Goal: Information Seeking & Learning: Check status

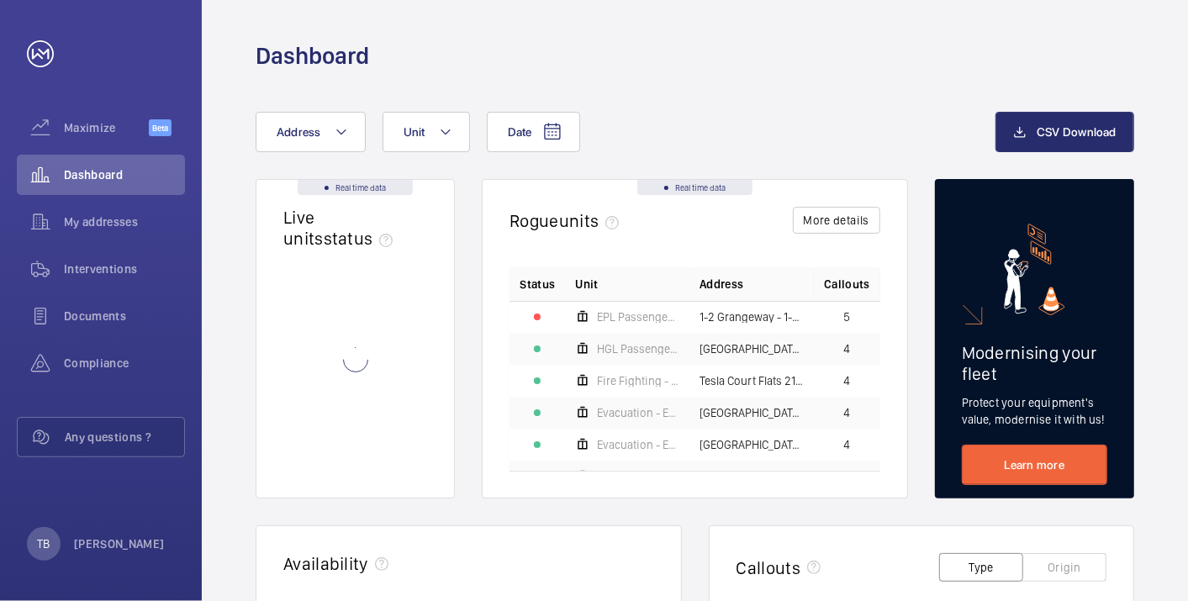
click at [716, 22] on div "Dashboard" at bounding box center [695, 35] width 986 height 71
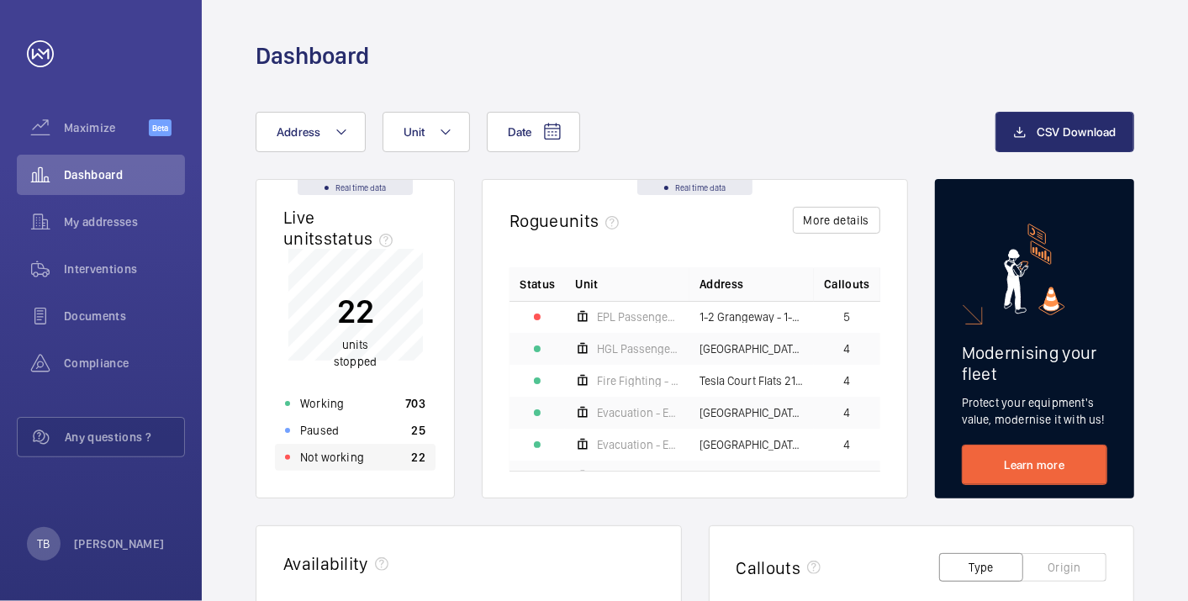
click at [372, 454] on div "Not working 22" at bounding box center [355, 457] width 161 height 27
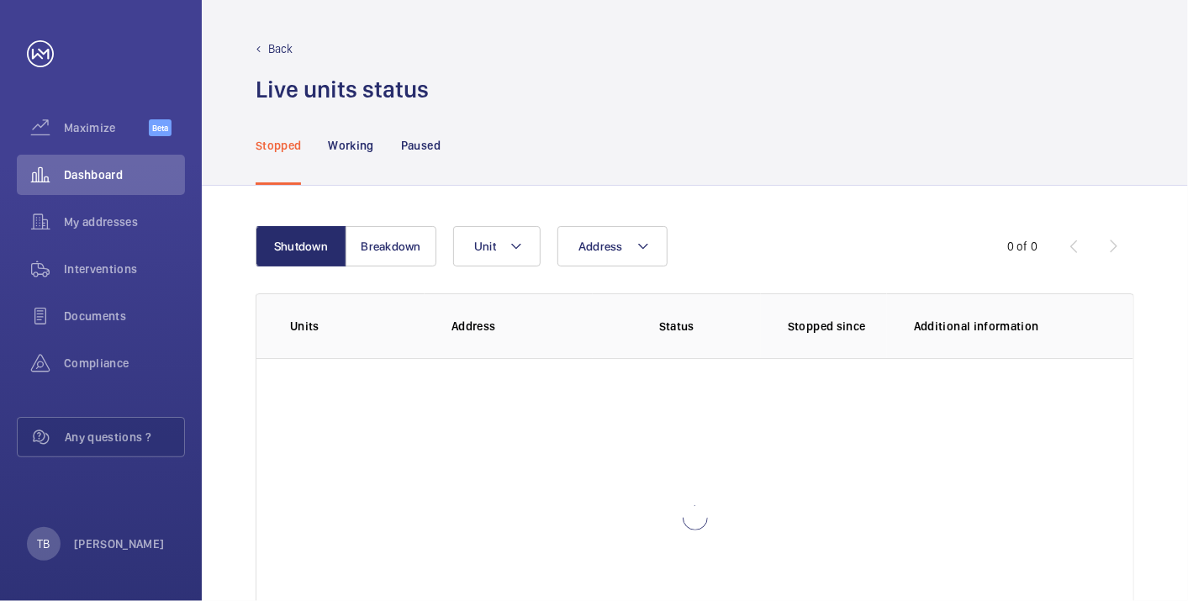
scroll to position [115, 0]
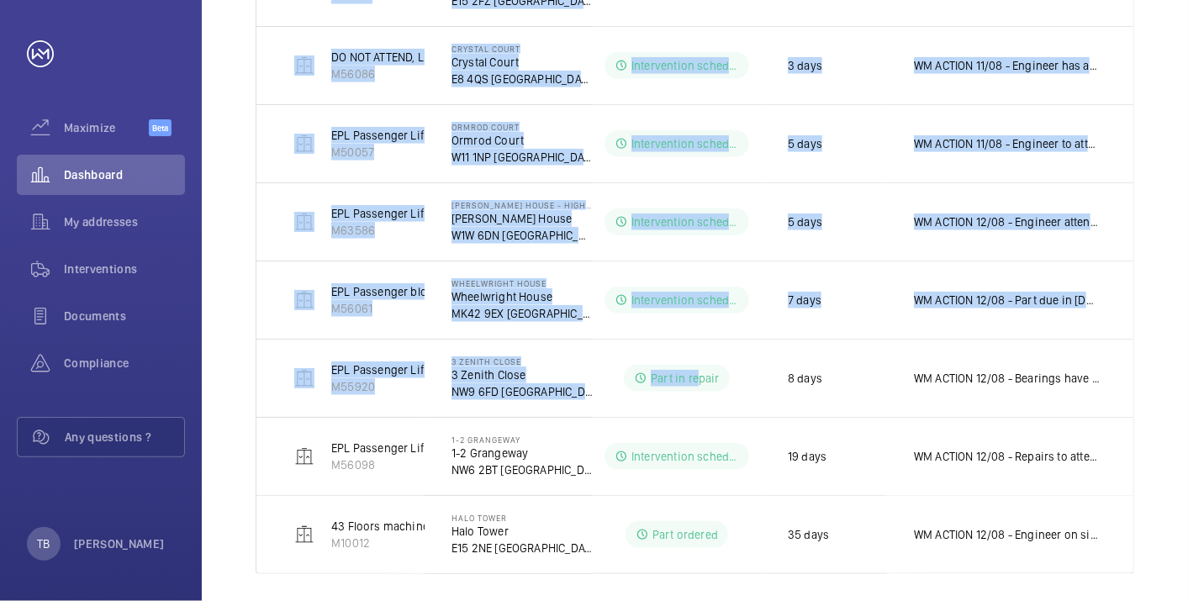
scroll to position [886, 0]
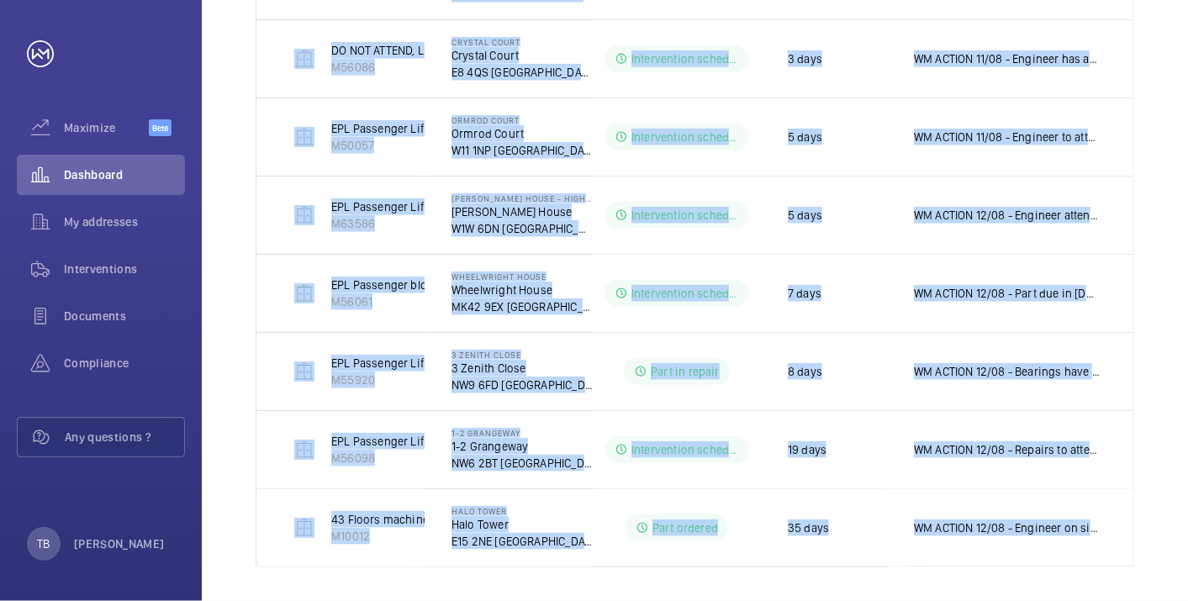
drag, startPoint x: 288, startPoint y: 264, endPoint x: 1184, endPoint y: 590, distance: 953.1
copy tbody "Firefighters - EPL Passenger Lift No 2 M50027 [GEOGRAPHIC_DATA] - [GEOGRAPHIC_D…"
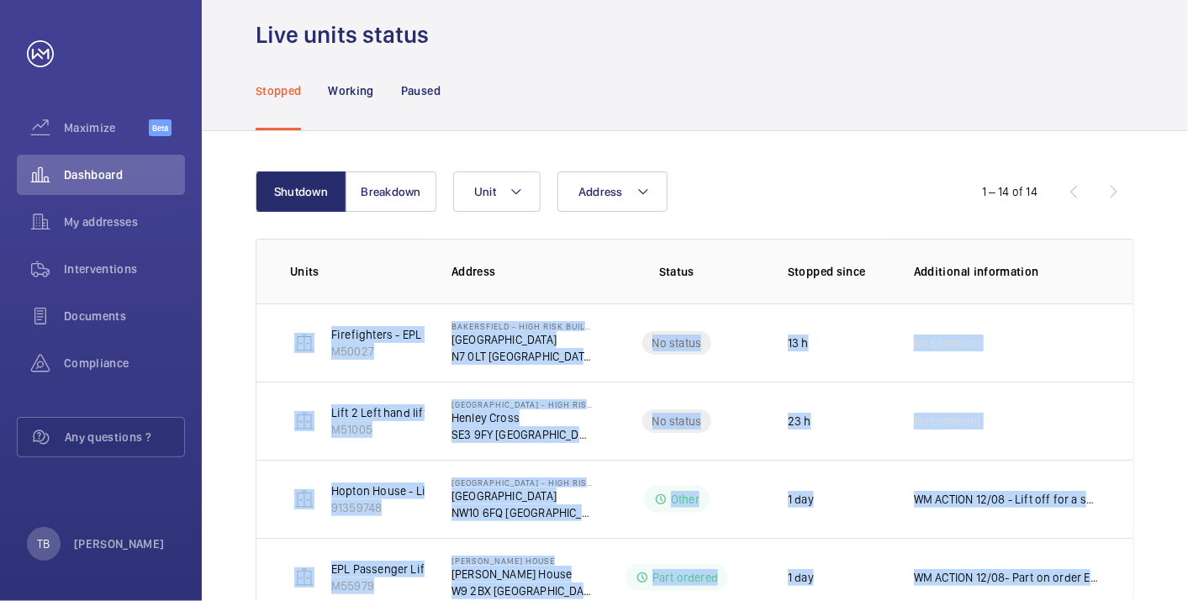
scroll to position [0, 0]
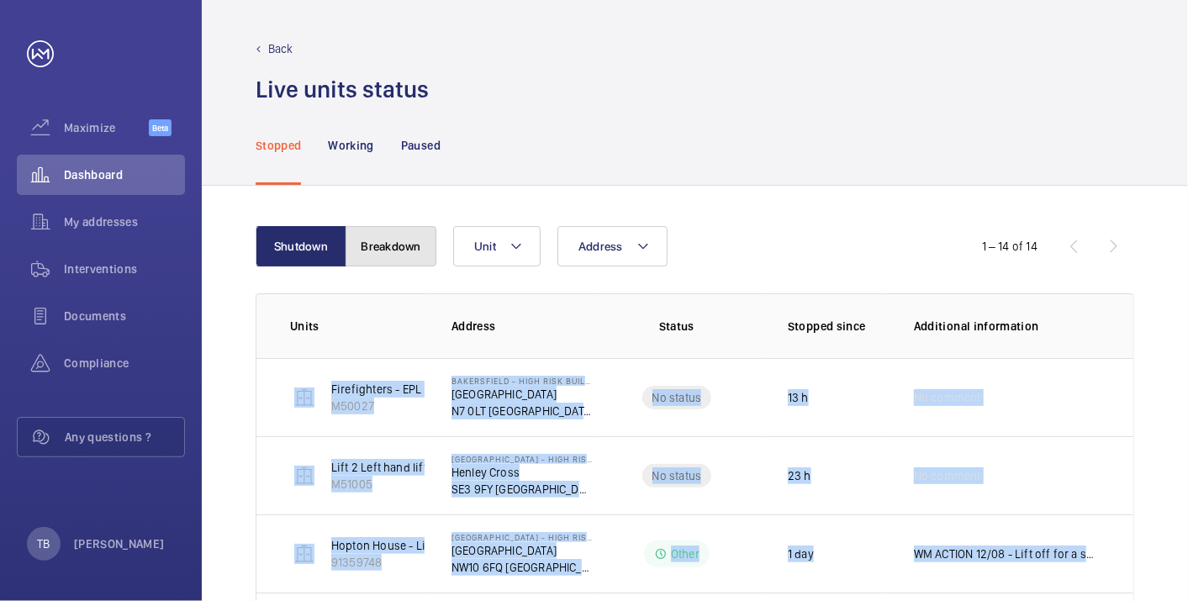
click at [407, 245] on button "Breakdown" at bounding box center [391, 246] width 91 height 40
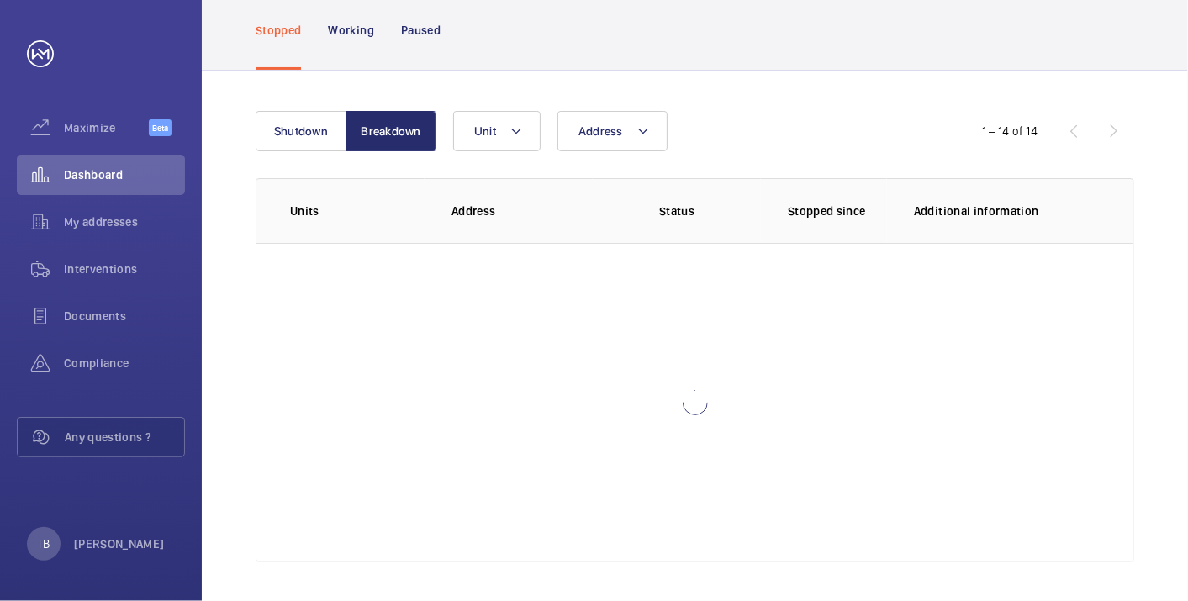
scroll to position [30, 0]
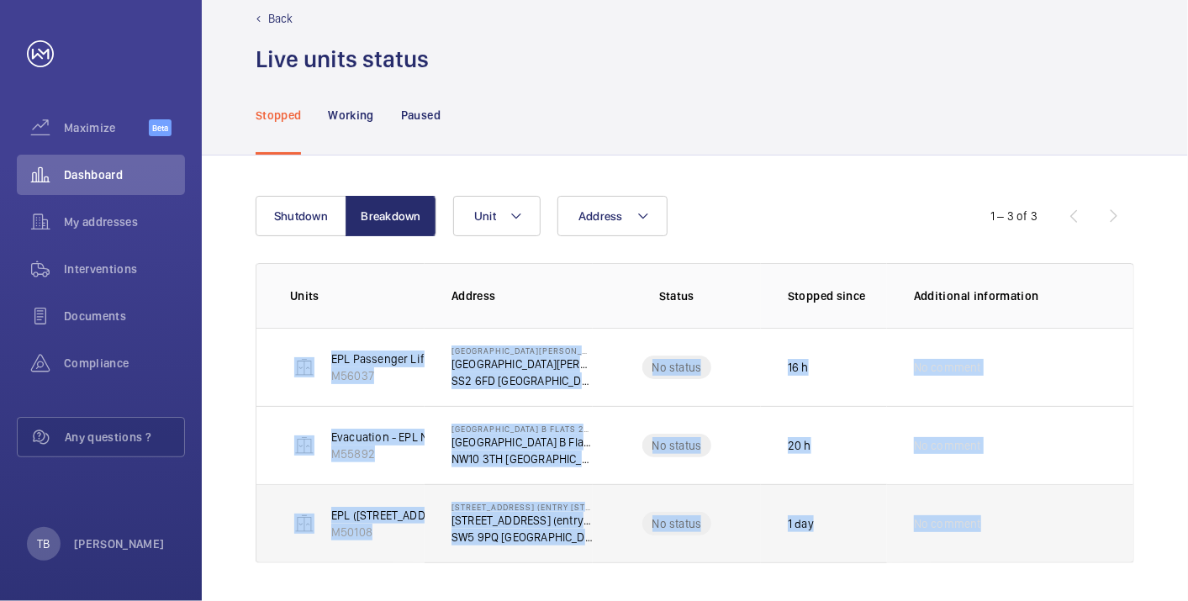
drag, startPoint x: 277, startPoint y: 341, endPoint x: 1082, endPoint y: 542, distance: 830.2
click at [0, 0] on tbody "EPL Passenger Lift No 2 M56037 [GEOGRAPHIC_DATA][PERSON_NAME] [STREET_ADDRESS][…" at bounding box center [0, 0] width 0 height 0
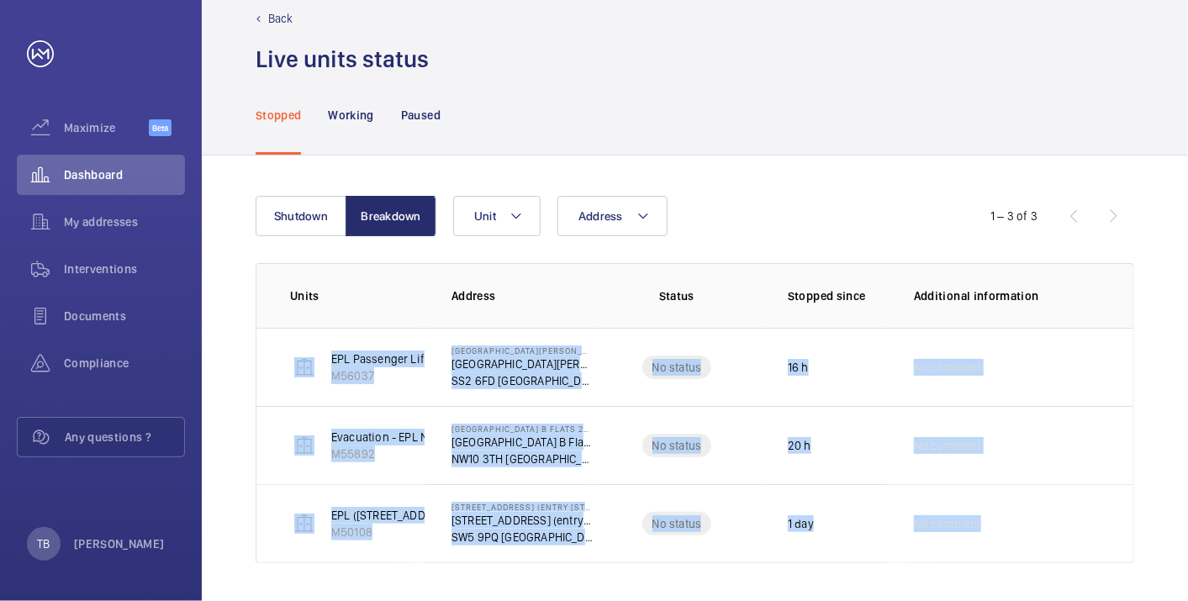
copy tbody "EPL Passenger Lift No 2 M56037 [GEOGRAPHIC_DATA][PERSON_NAME] [STREET_ADDRESS][…"
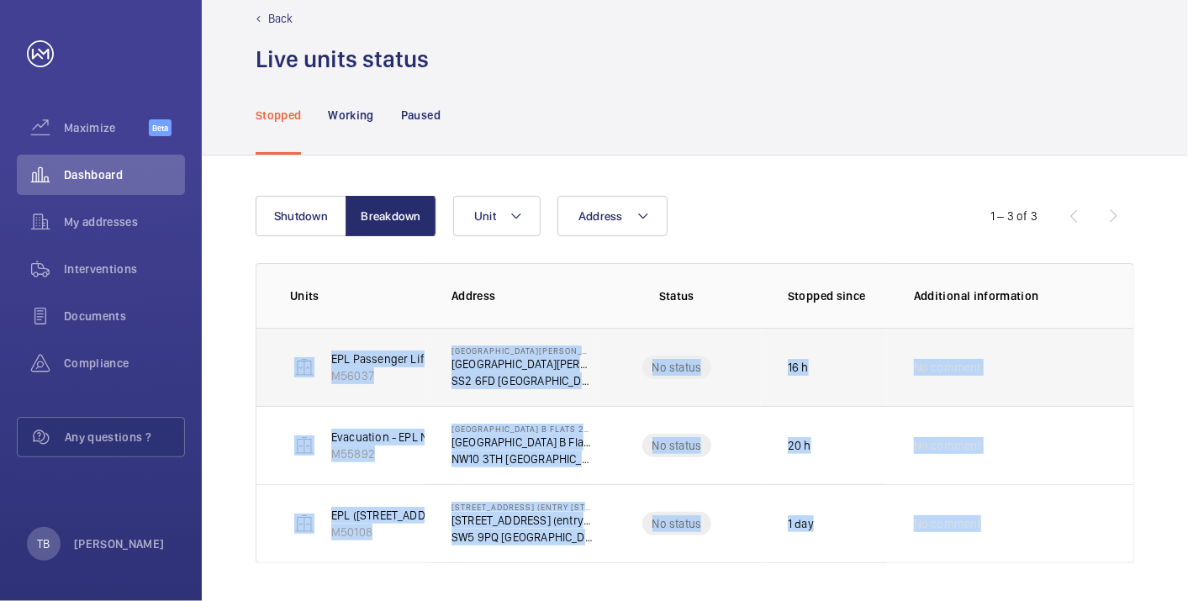
scroll to position [0, 0]
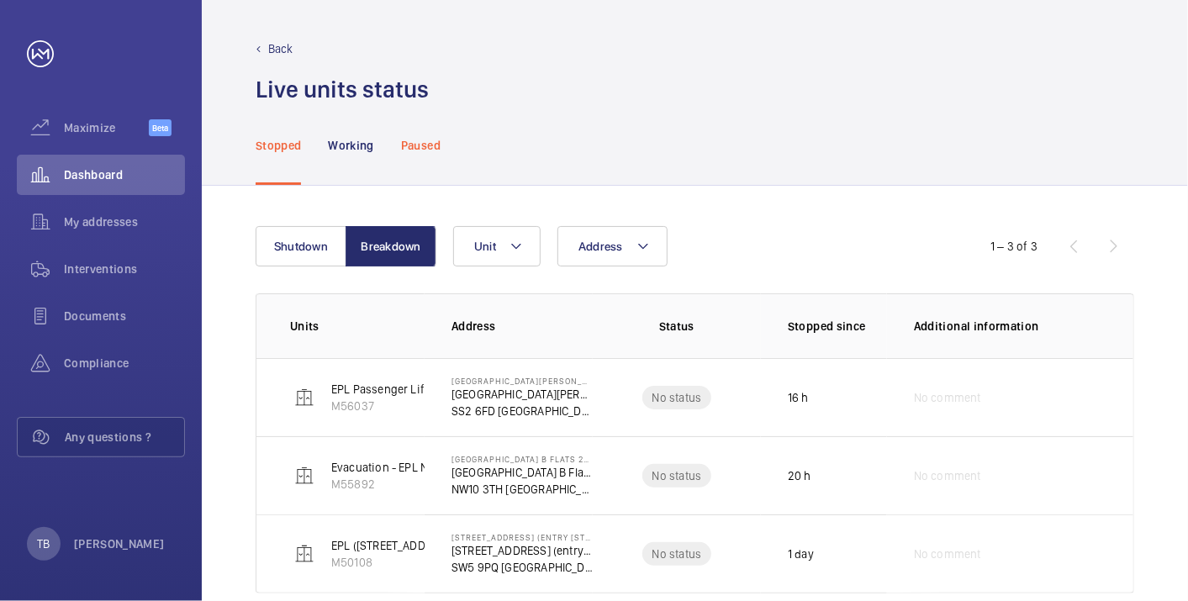
click at [427, 141] on p "Paused" at bounding box center [421, 145] width 40 height 17
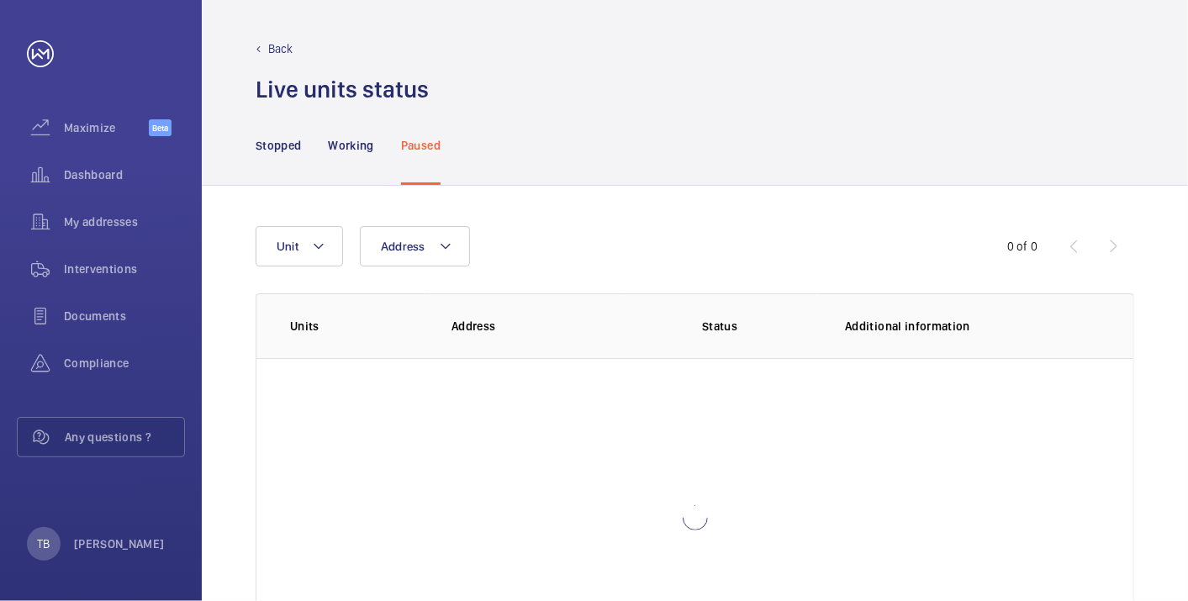
scroll to position [115, 0]
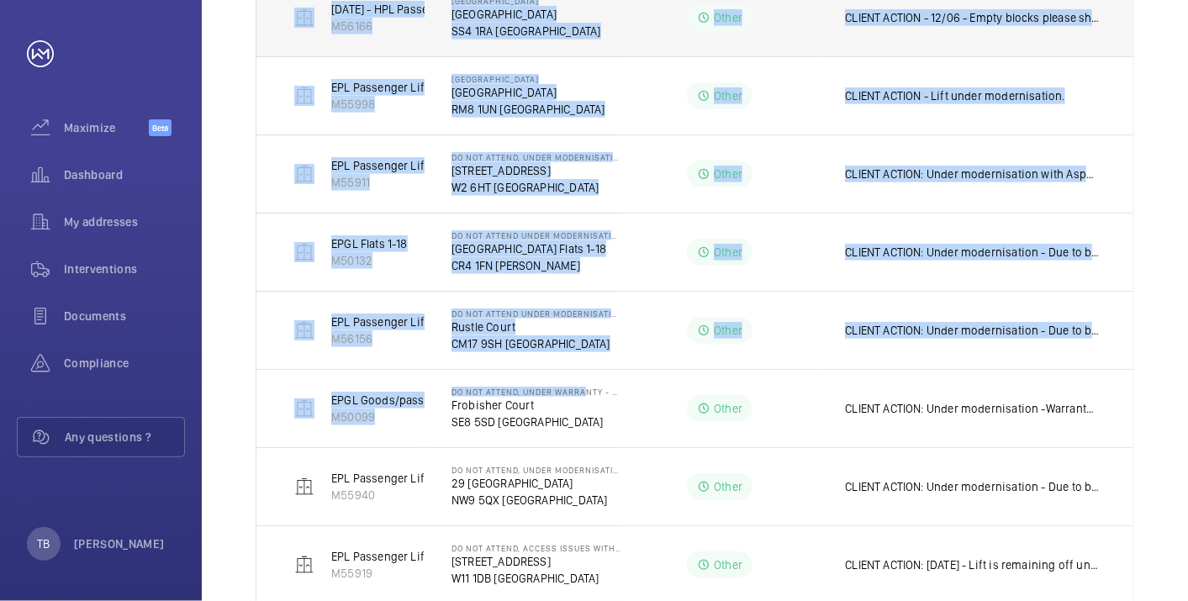
scroll to position [575, 0]
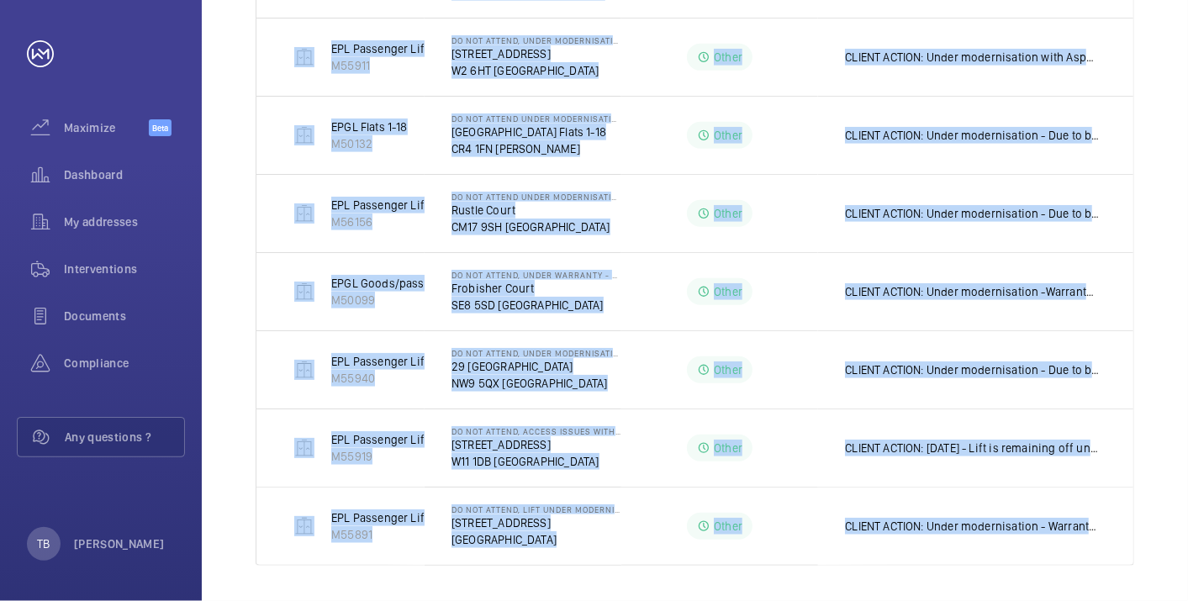
drag, startPoint x: 273, startPoint y: 250, endPoint x: 1154, endPoint y: 533, distance: 925.6
click at [1154, 533] on div "Address Unit 1 – 10 of 18 Units Address Status Additional information [DATE] - …" at bounding box center [695, 109] width 986 height 996
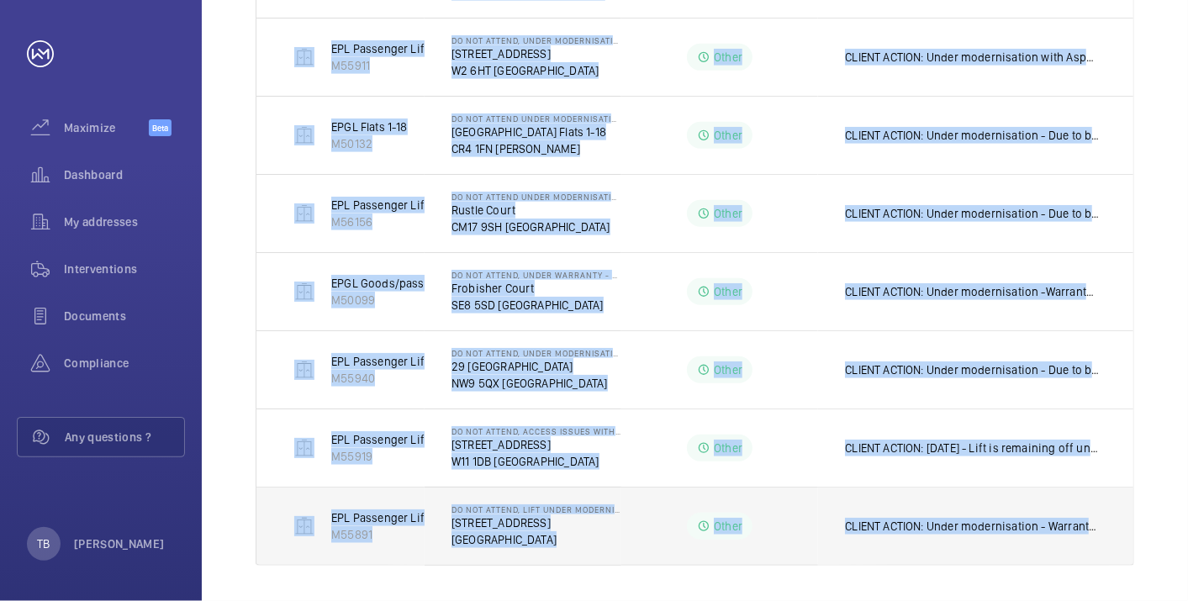
copy tbody "[DATE] - HPL Passenger Lift No 2 M56167 [GEOGRAPHIC_DATA] [GEOGRAPHIC_DATA] Oth…"
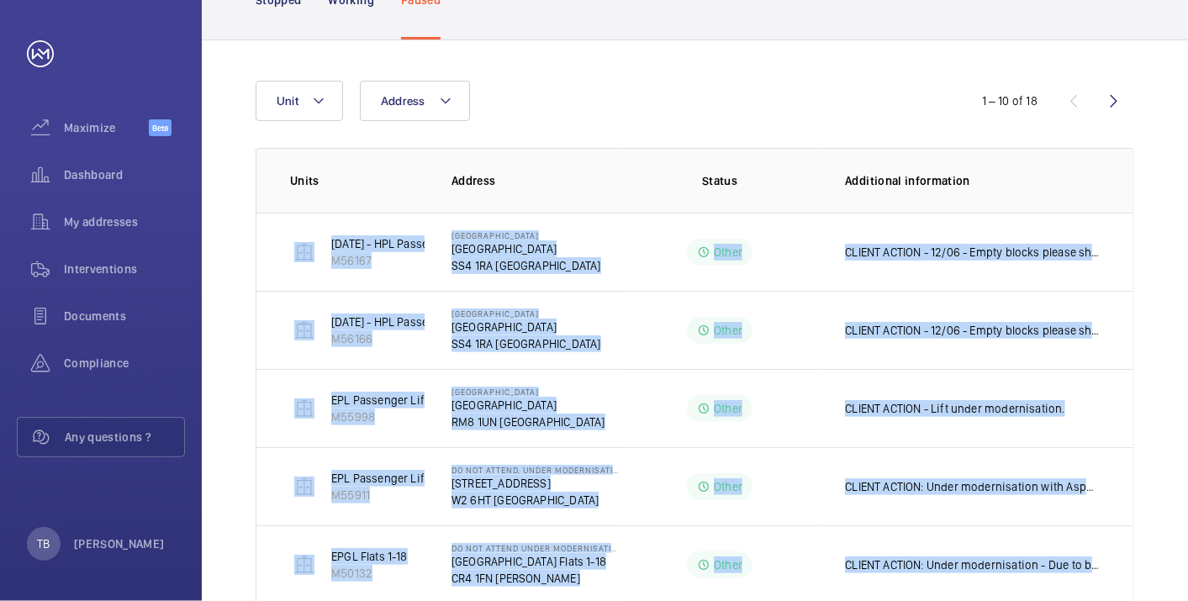
scroll to position [0, 0]
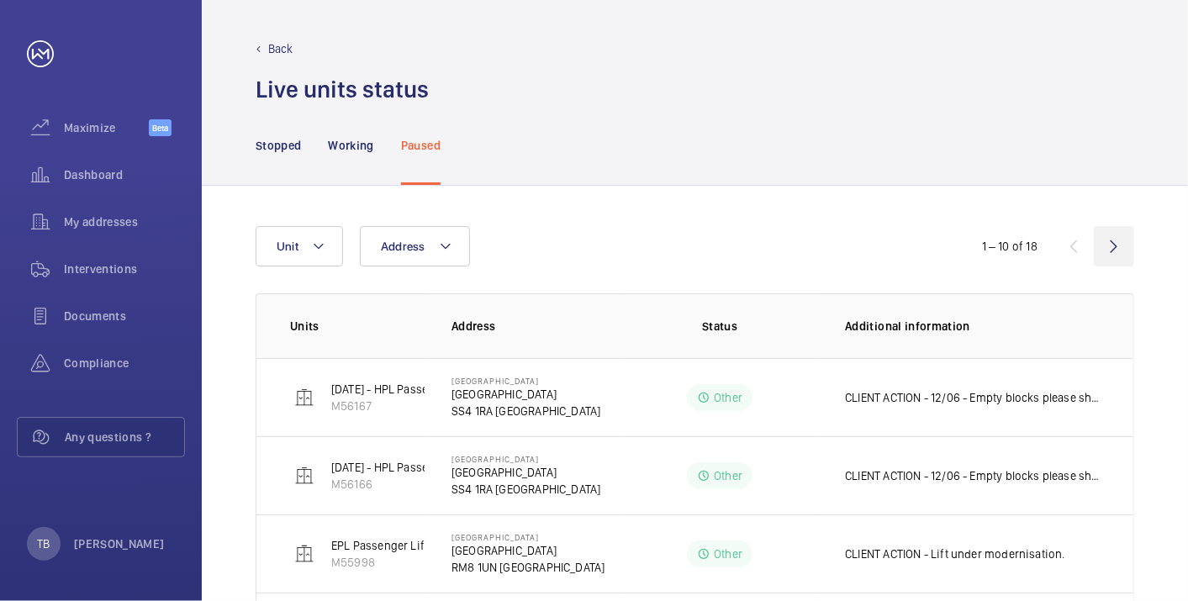
click at [1124, 239] on wm-front-icon-button at bounding box center [1114, 246] width 40 height 40
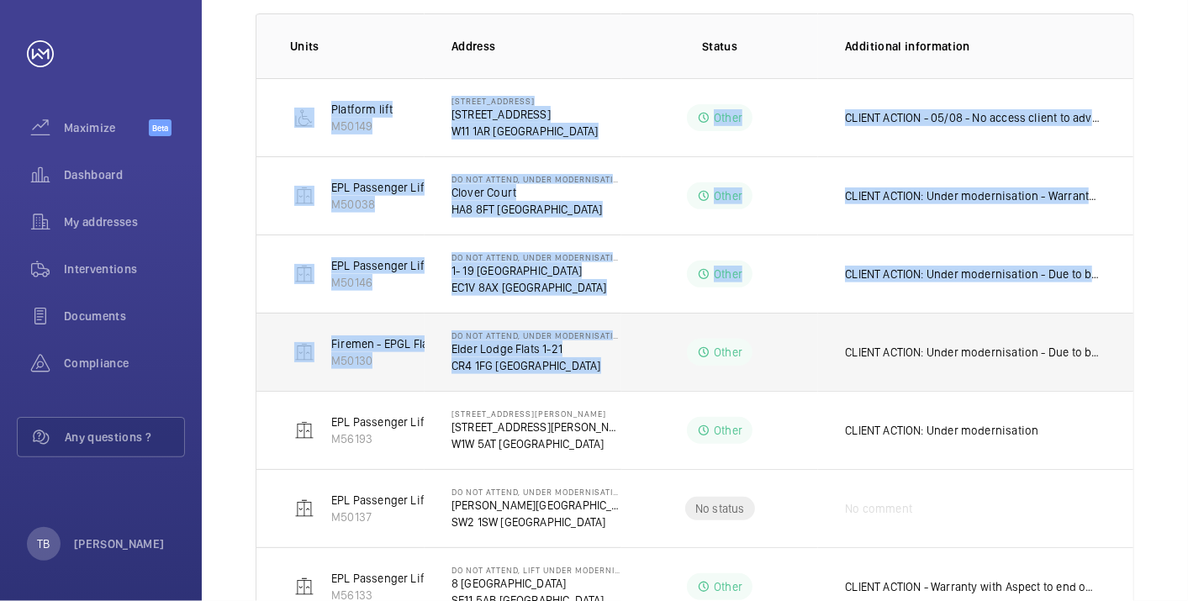
scroll to position [420, 0]
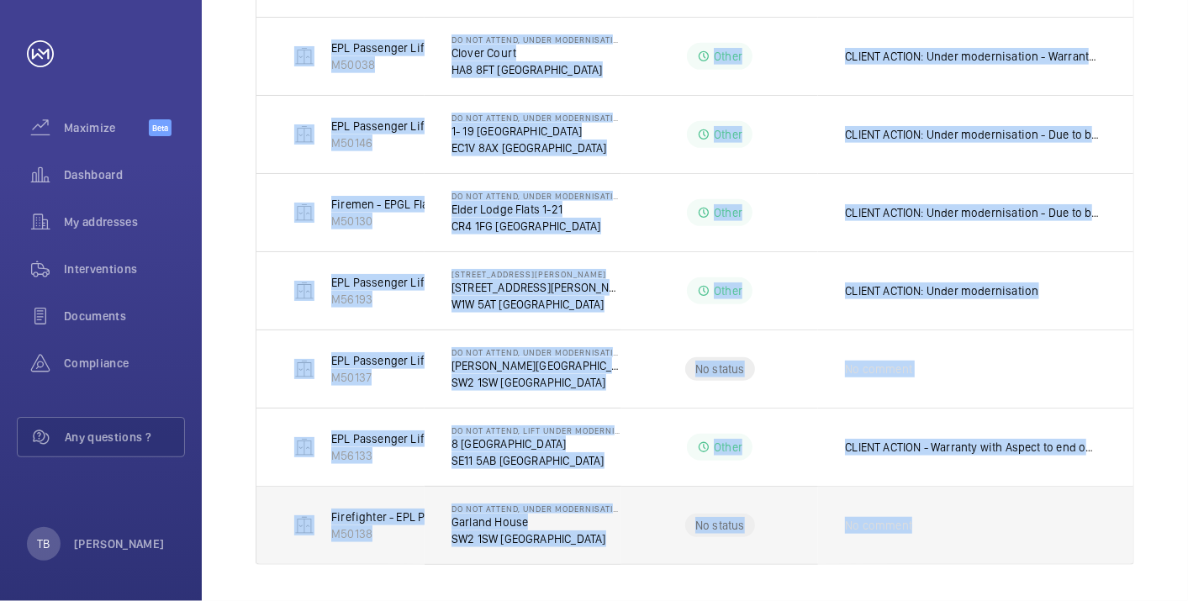
drag, startPoint x: 272, startPoint y: 109, endPoint x: 992, endPoint y: 548, distance: 843.8
click at [0, 0] on tbody "Platform lift M50149 [STREET_ADDRESS] Other CLIENT ACTION - 05/08 - No access c…" at bounding box center [0, 0] width 0 height 0
copy tbody "Platform lift M50149 [STREET_ADDRESS] Other CLIENT ACTION - 05/08 - No access c…"
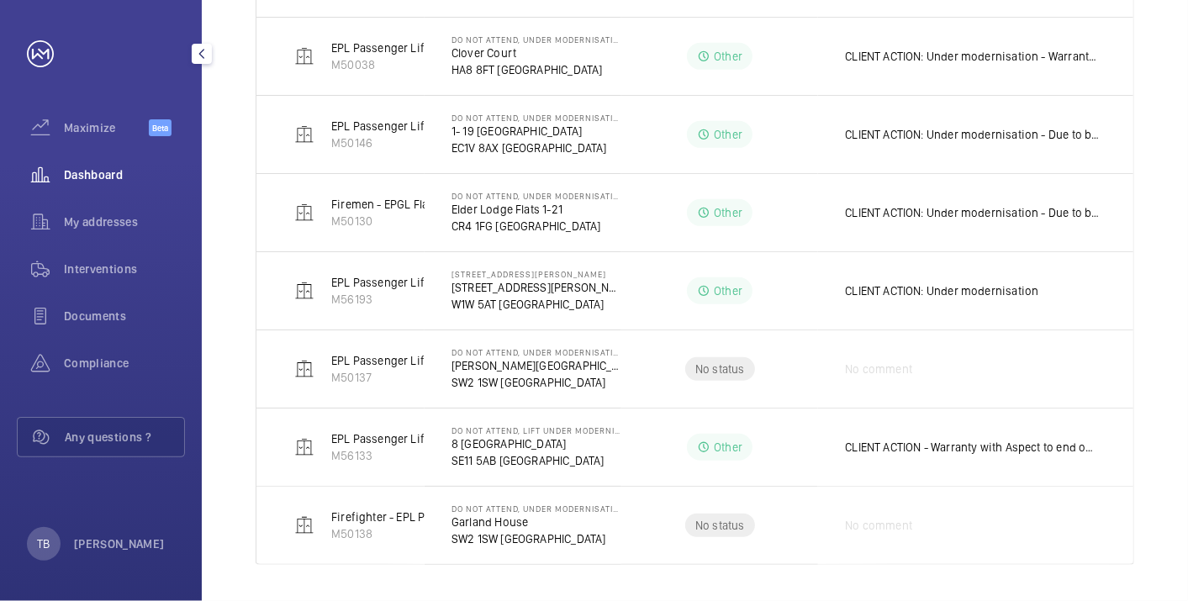
click at [66, 162] on div "Dashboard" at bounding box center [101, 175] width 168 height 40
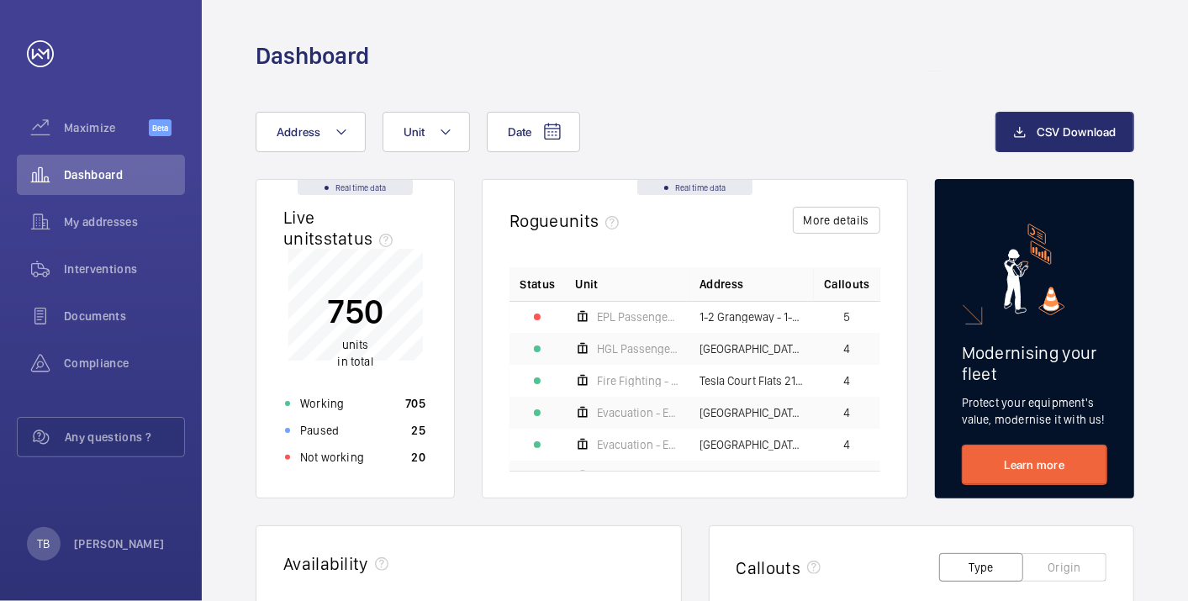
drag, startPoint x: 0, startPoint y: 0, endPoint x: 400, endPoint y: 461, distance: 610.3
click at [400, 461] on div "Not working 19" at bounding box center [355, 457] width 161 height 27
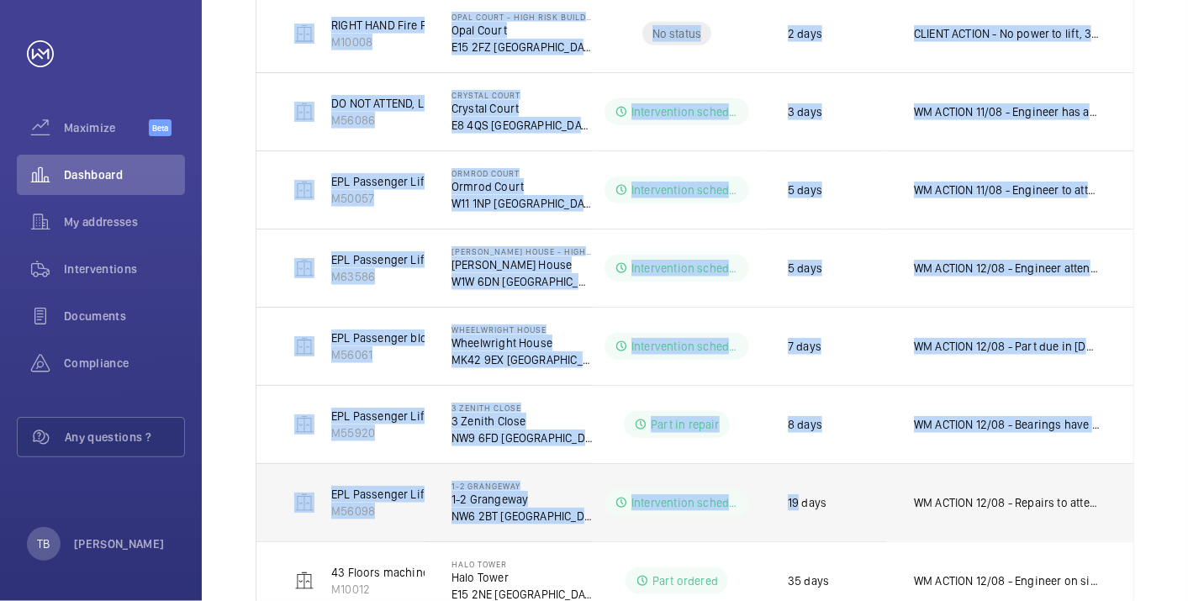
scroll to position [886, 0]
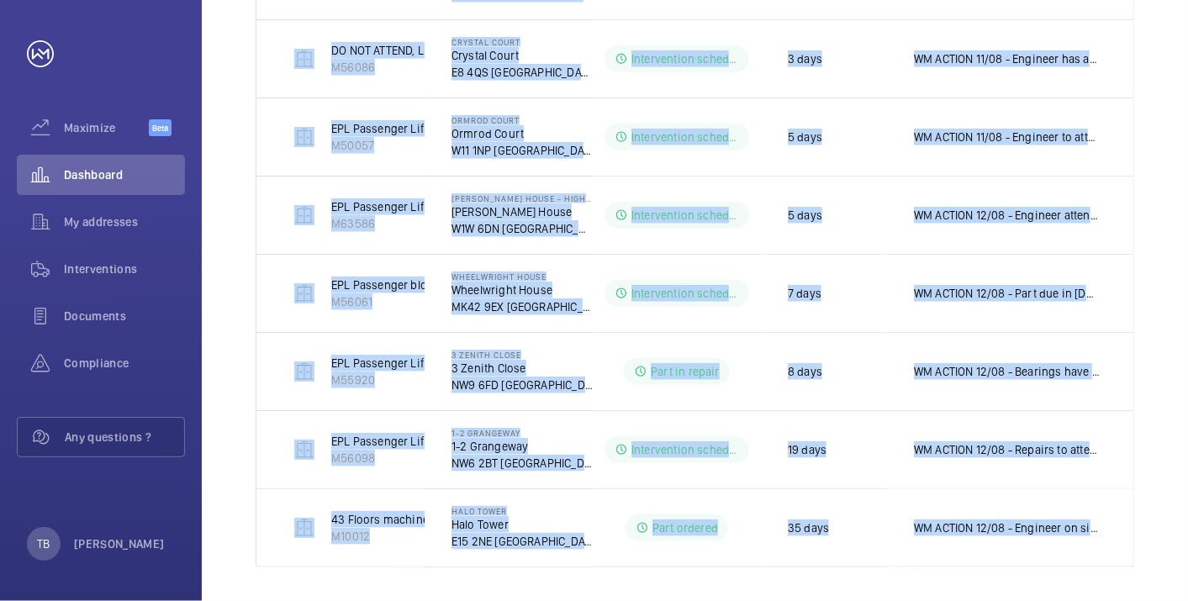
drag, startPoint x: 563, startPoint y: 486, endPoint x: 1144, endPoint y: 531, distance: 581.9
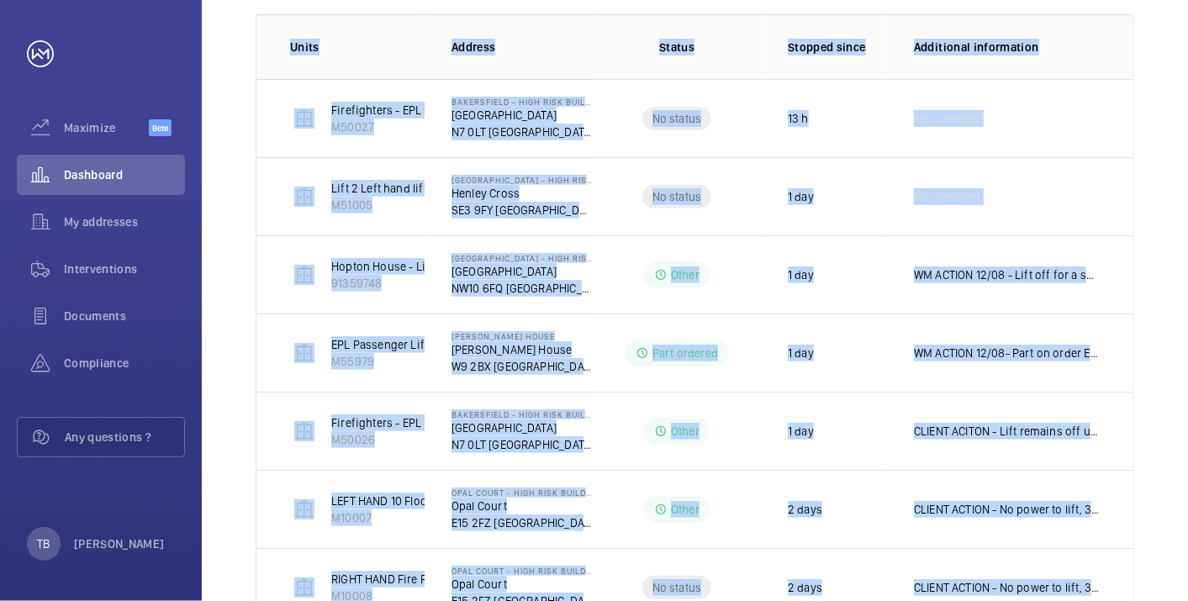
scroll to position [0, 0]
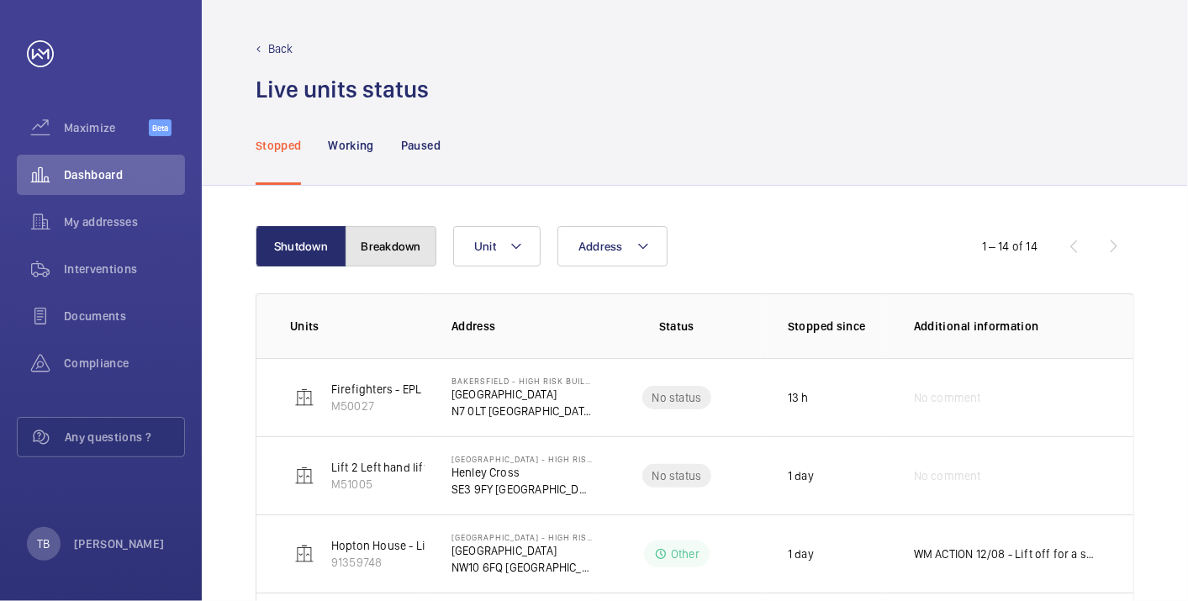
click at [388, 247] on button "Breakdown" at bounding box center [391, 246] width 91 height 40
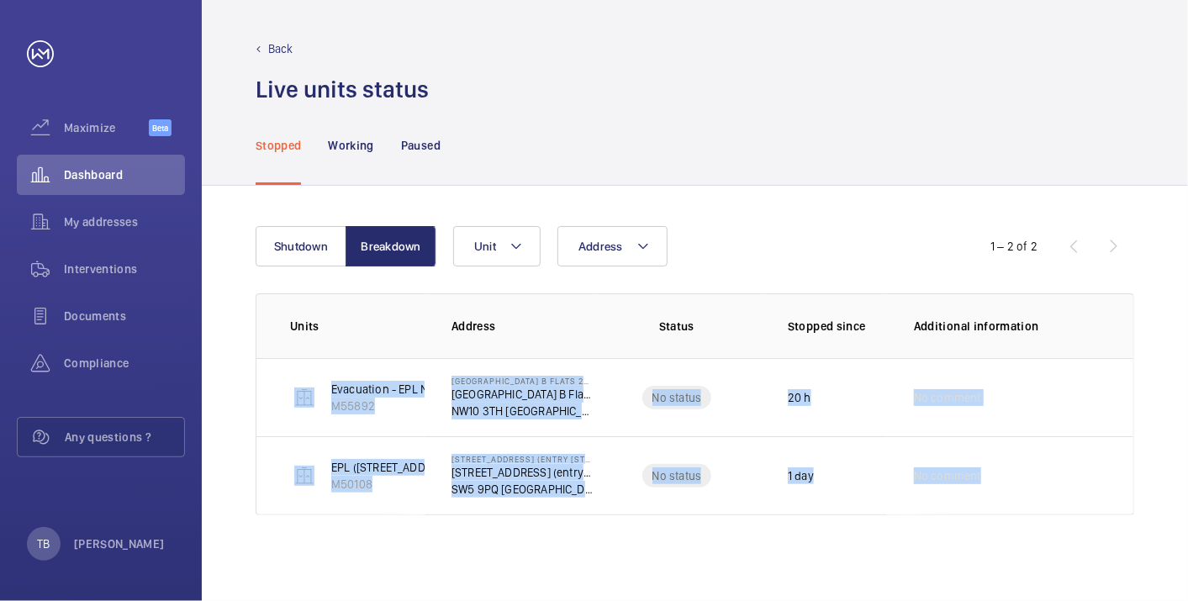
drag, startPoint x: 273, startPoint y: 379, endPoint x: 1156, endPoint y: 497, distance: 890.7
click at [1156, 497] on div "Shutdown Breakdown Address Unit 1 – 2 of 2 Units Address Status Stopped since A…" at bounding box center [695, 393] width 986 height 415
copy tbody "Evacuation - EPL No 2 Flats 22-44 Block B M55892 Donnington Court Block B Flats…"
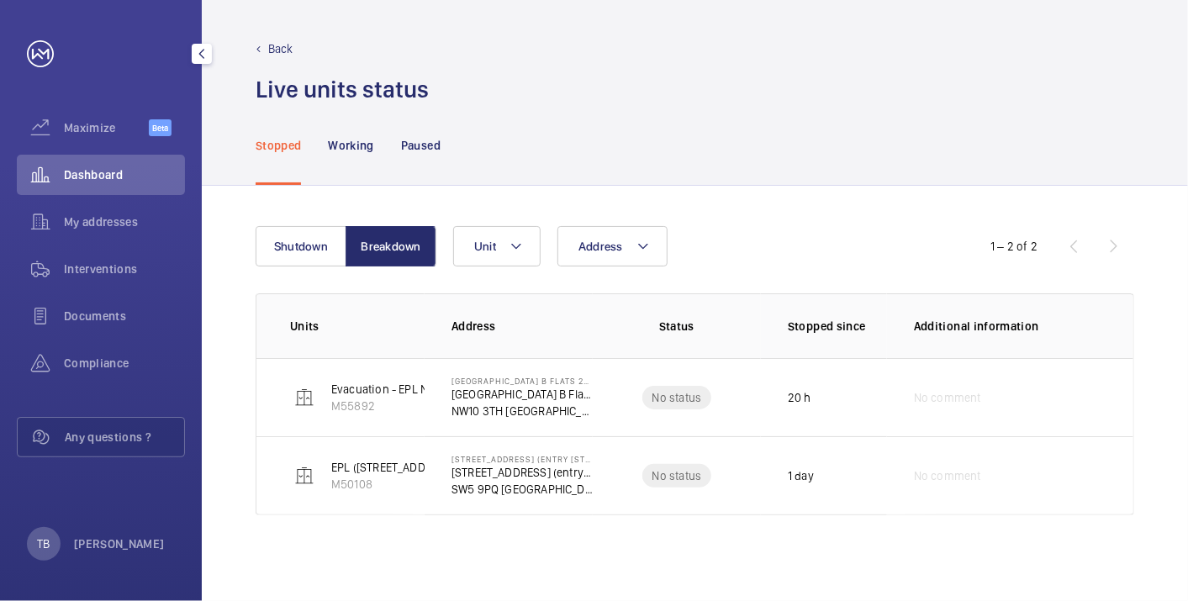
click at [140, 166] on div "Dashboard" at bounding box center [101, 175] width 168 height 40
